Goal: Navigation & Orientation: Find specific page/section

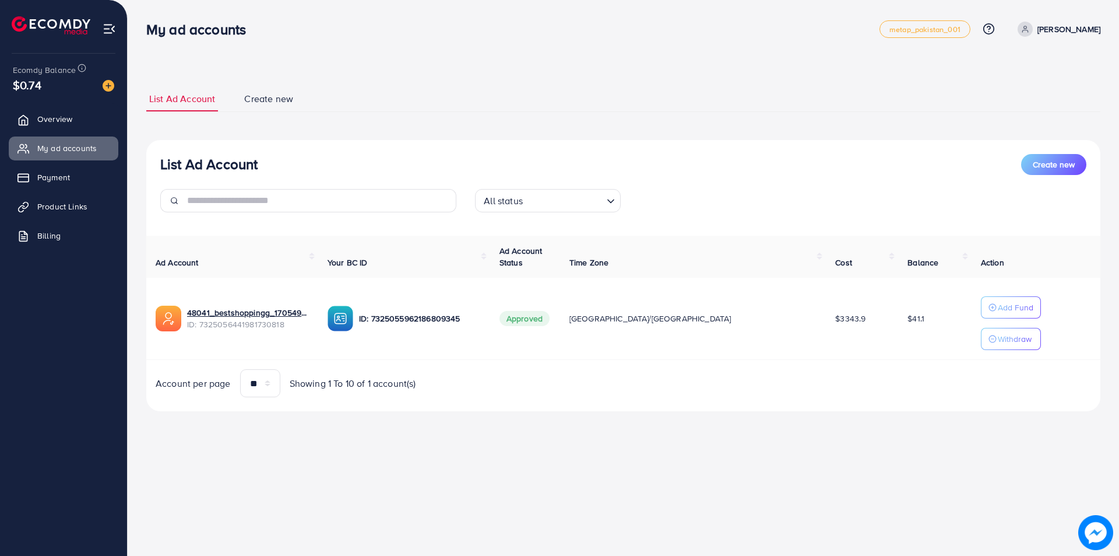
click at [50, 122] on span "Overview" at bounding box center [54, 119] width 35 height 12
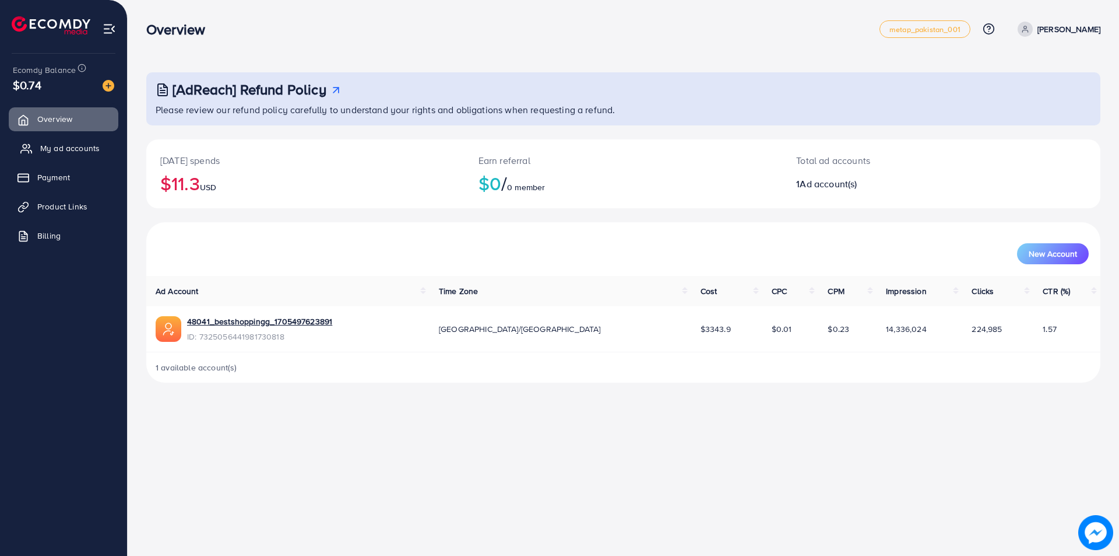
click at [57, 151] on span "My ad accounts" at bounding box center [69, 148] width 59 height 12
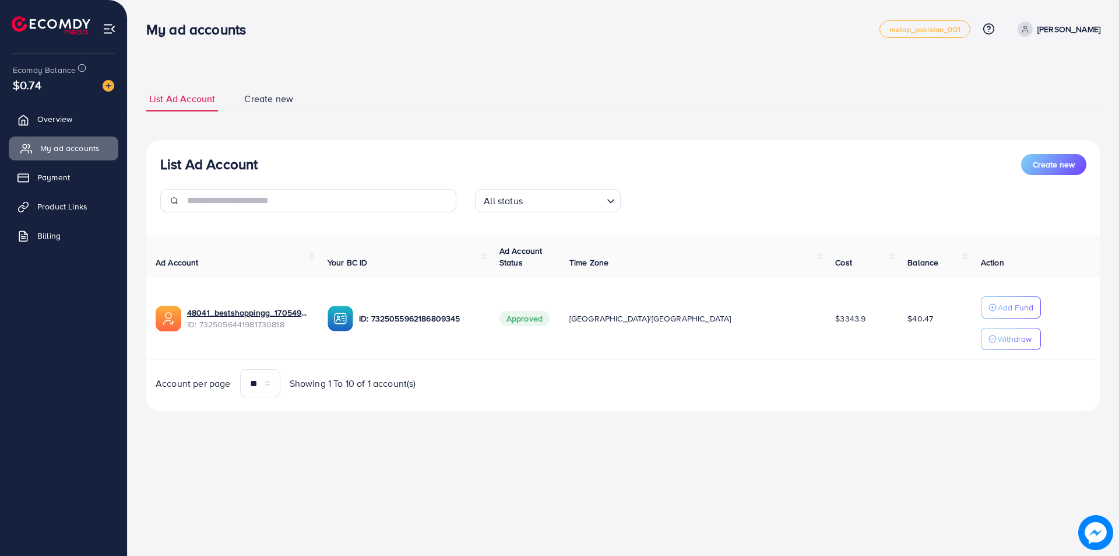
drag, startPoint x: 74, startPoint y: 113, endPoint x: 74, endPoint y: 139, distance: 26.2
click at [72, 114] on span "Overview" at bounding box center [54, 119] width 35 height 12
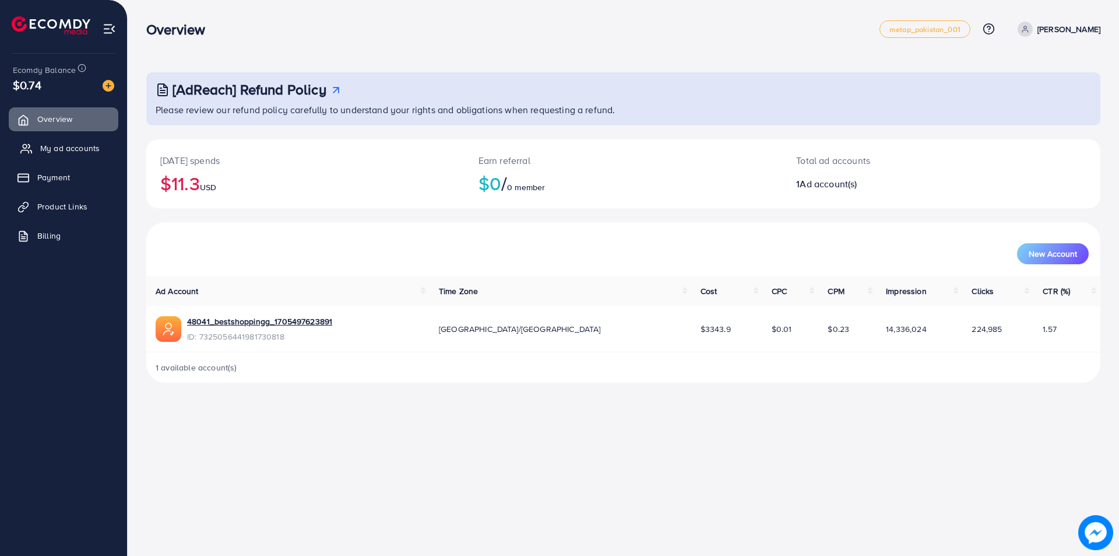
click at [71, 149] on span "My ad accounts" at bounding box center [69, 148] width 59 height 12
